Goal: Information Seeking & Learning: Find specific page/section

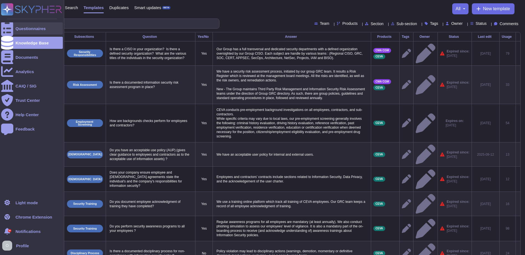
click at [28, 27] on div "Questionnaires" at bounding box center [30, 29] width 30 height 4
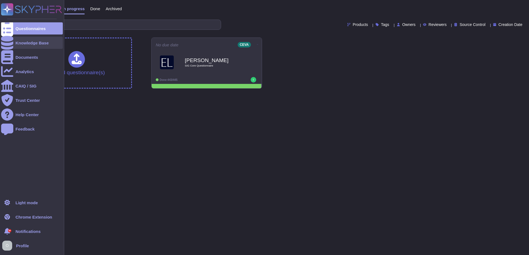
click at [26, 44] on div "Knowledge Base" at bounding box center [31, 43] width 33 height 4
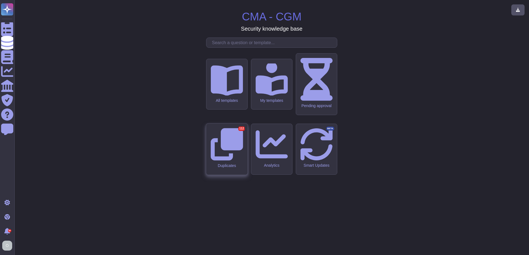
click at [228, 145] on icon at bounding box center [226, 144] width 32 height 32
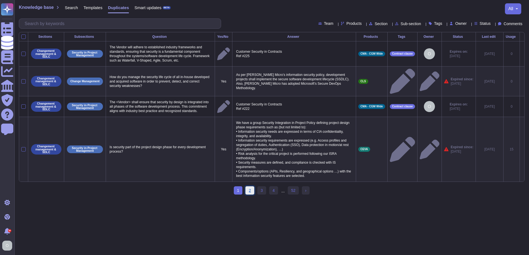
click at [249, 187] on link "2" at bounding box center [249, 191] width 9 height 8
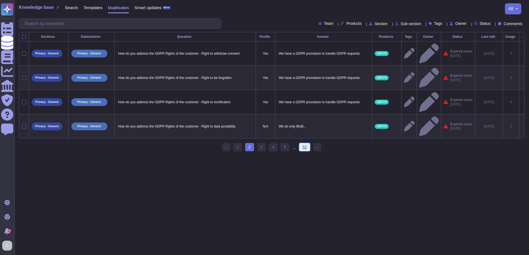
click at [304, 143] on link "52" at bounding box center [304, 147] width 11 height 8
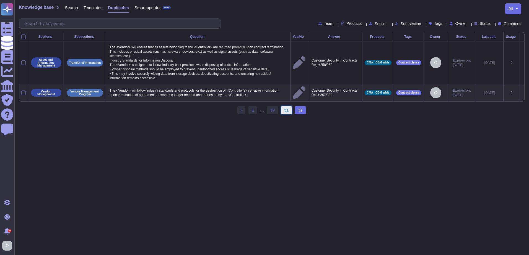
click at [286, 114] on link "51" at bounding box center [286, 110] width 11 height 8
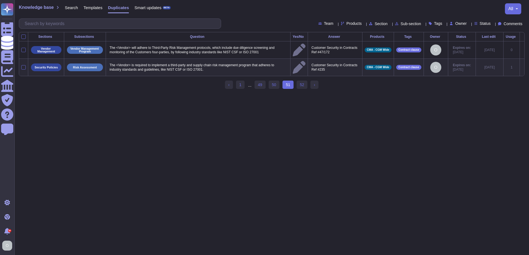
click at [335, 22] on div at bounding box center [335, 24] width 0 height 4
click at [364, 24] on icon at bounding box center [364, 24] width 0 height 0
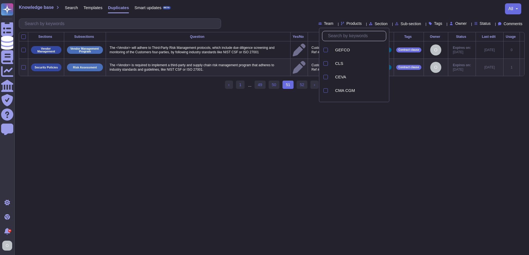
drag, startPoint x: 245, startPoint y: 152, endPoint x: 239, endPoint y: 149, distance: 6.7
click at [239, 94] on html "Questionnaires Knowledge Base Documents Analytics CAIQ / SIG Trust Center Help …" at bounding box center [264, 47] width 529 height 94
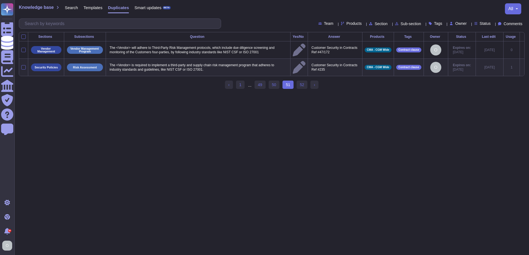
click at [118, 9] on span "Duplicates" at bounding box center [118, 8] width 21 height 4
click at [116, 7] on span "Duplicates" at bounding box center [118, 8] width 21 height 4
click at [240, 86] on link "1" at bounding box center [240, 85] width 9 height 8
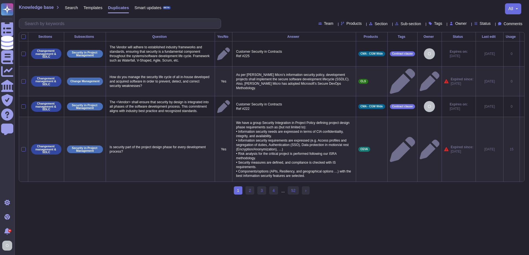
click at [518, 7] on div "all" at bounding box center [513, 8] width 16 height 11
click at [516, 8] on button "all" at bounding box center [513, 9] width 10 height 4
click at [487, 24] on link "Show all columns" at bounding box center [490, 24] width 54 height 7
click at [250, 187] on link "2" at bounding box center [249, 191] width 9 height 8
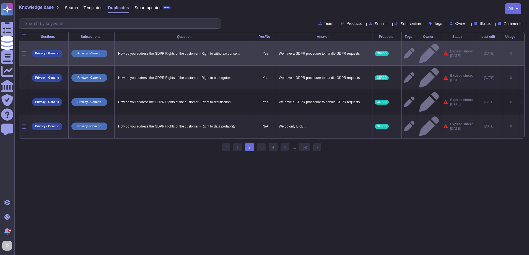
click at [24, 51] on div at bounding box center [24, 53] width 4 height 4
click at [0, 0] on input "checkbox" at bounding box center [0, 0] width 0 height 0
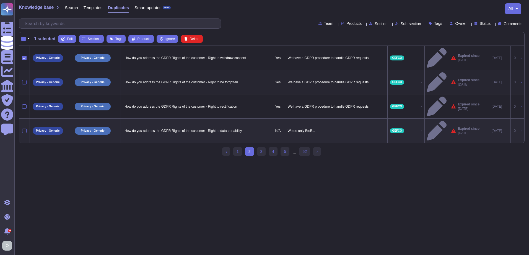
click at [24, 80] on div at bounding box center [24, 82] width 4 height 4
click at [0, 0] on input "checkbox" at bounding box center [0, 0] width 0 height 0
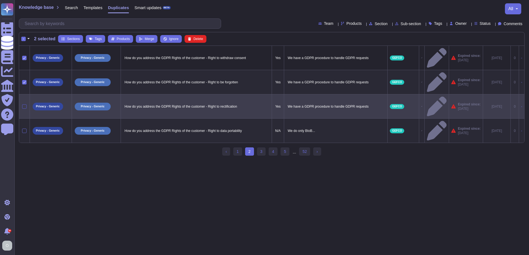
click at [26, 105] on div at bounding box center [24, 107] width 4 height 4
click at [0, 0] on input "checkbox" at bounding box center [0, 0] width 0 height 0
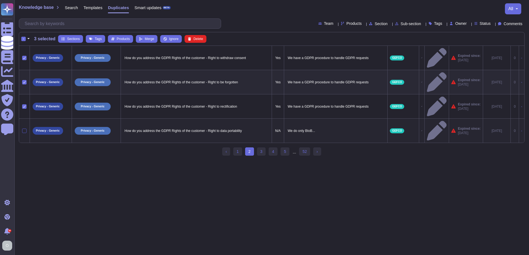
click at [24, 129] on div at bounding box center [24, 131] width 4 height 4
click at [0, 0] on input "checkbox" at bounding box center [0, 0] width 0 height 0
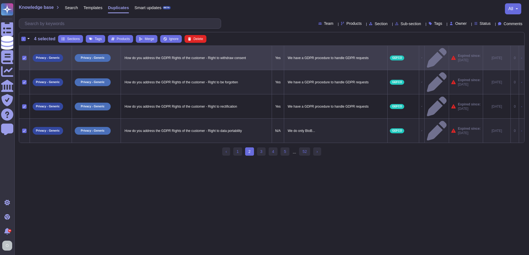
click at [23, 57] on icon at bounding box center [24, 58] width 3 height 3
click at [0, 0] on input "checkbox" at bounding box center [0, 0] width 0 height 0
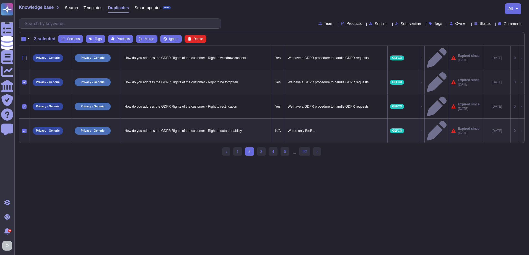
click at [25, 81] on icon at bounding box center [24, 82] width 3 height 3
click at [0, 0] on input "checkbox" at bounding box center [0, 0] width 0 height 0
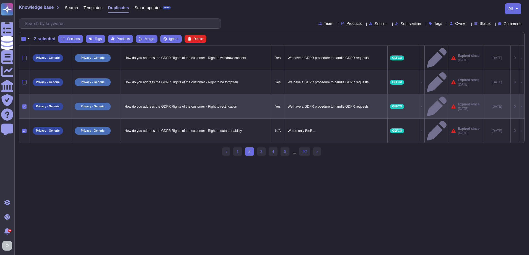
click at [25, 105] on icon at bounding box center [24, 106] width 3 height 3
click at [0, 0] on input "checkbox" at bounding box center [0, 0] width 0 height 0
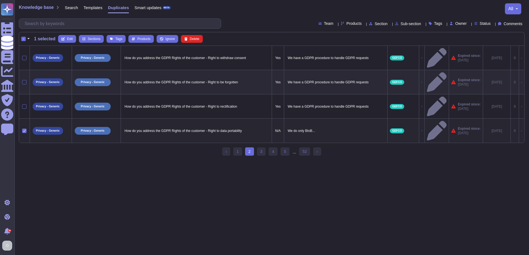
click at [23, 130] on icon at bounding box center [24, 131] width 3 height 3
click at [0, 0] on input "checkbox" at bounding box center [0, 0] width 0 height 0
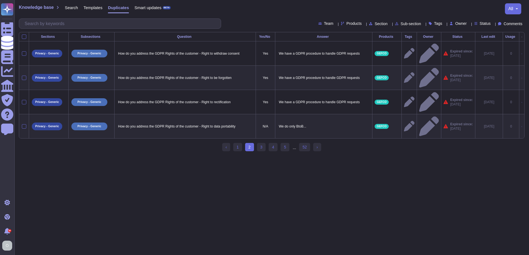
click at [74, 8] on span "Search" at bounding box center [71, 8] width 13 height 4
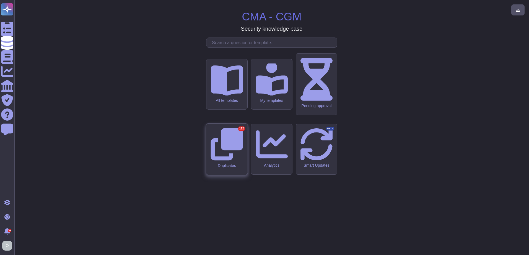
click at [230, 148] on icon at bounding box center [226, 144] width 32 height 32
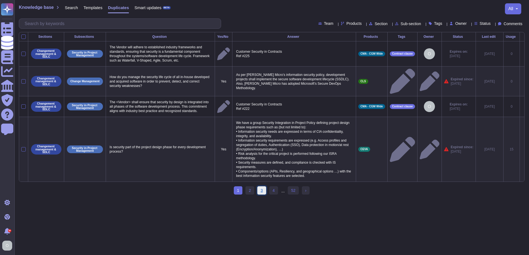
click at [263, 187] on link "3" at bounding box center [261, 191] width 9 height 8
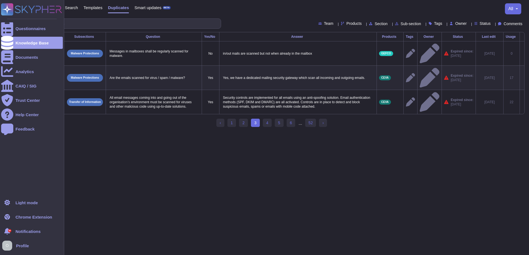
click at [32, 6] on icon at bounding box center [31, 9] width 61 height 12
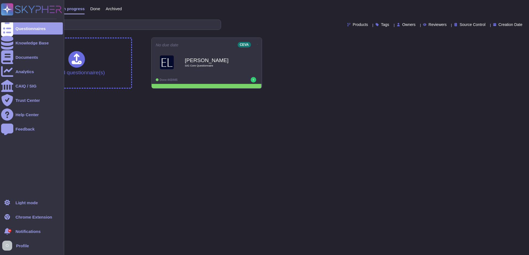
click at [23, 247] on span "Profile" at bounding box center [22, 246] width 13 height 4
